Goal: Navigation & Orientation: Find specific page/section

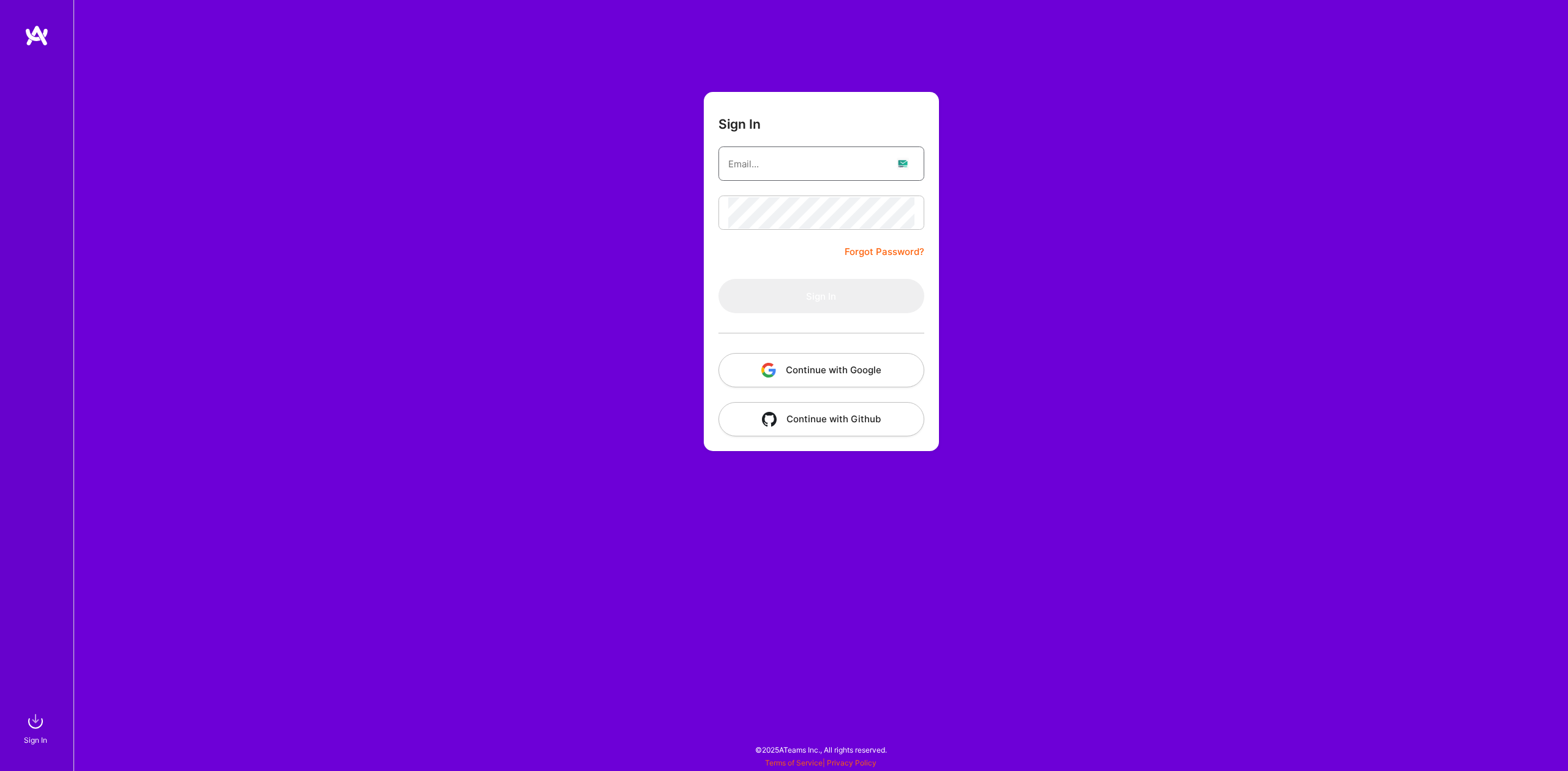
type input "amro.shahbari@gmail.com"
click at [833, 277] on form "Sign In amro.shahbari@gmail.com Forgot Password? Sign In Continue with Google C…" at bounding box center [822, 271] width 236 height 359
click at [828, 293] on button "Sign In" at bounding box center [821, 296] width 206 height 34
